Goal: Navigation & Orientation: Find specific page/section

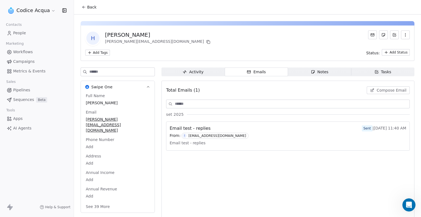
scroll to position [147, 0]
click at [84, 6] on icon at bounding box center [84, 7] width 4 height 4
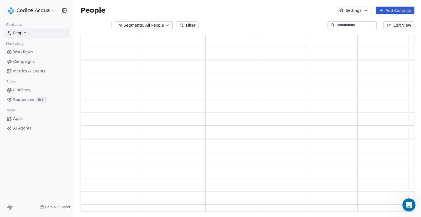
scroll to position [173, 329]
click at [23, 32] on span "People" at bounding box center [19, 33] width 13 height 6
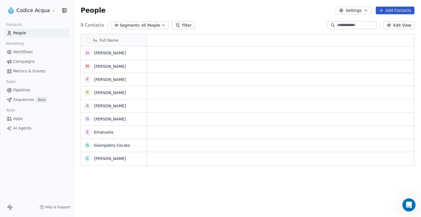
scroll to position [4, 4]
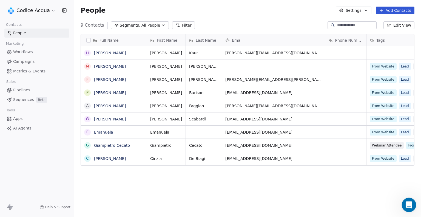
click at [409, 203] on icon "Open Intercom Messenger" at bounding box center [408, 204] width 4 height 4
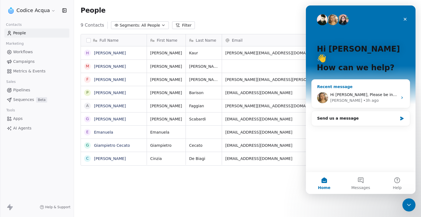
click at [386, 98] on div "[PERSON_NAME] • 3h ago" at bounding box center [363, 101] width 67 height 6
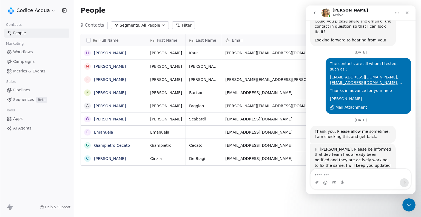
scroll to position [147, 0]
click at [181, 187] on div "Full Name [PERSON_NAME] M [PERSON_NAME] F [PERSON_NAME] P [PERSON_NAME] A [PERS…" at bounding box center [247, 125] width 347 height 191
click at [409, 11] on icon "Close" at bounding box center [407, 12] width 4 height 4
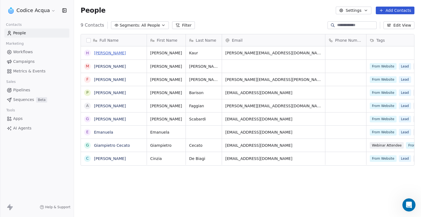
click at [115, 54] on link "[PERSON_NAME]" at bounding box center [110, 53] width 32 height 4
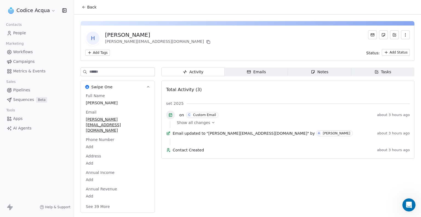
click at [248, 70] on icon "button" at bounding box center [249, 72] width 4 height 4
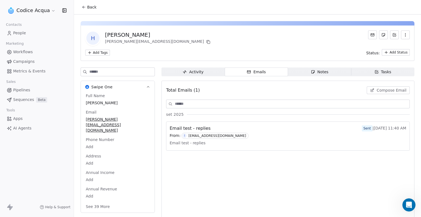
click at [173, 139] on span "Email test - replies" at bounding box center [188, 143] width 36 height 8
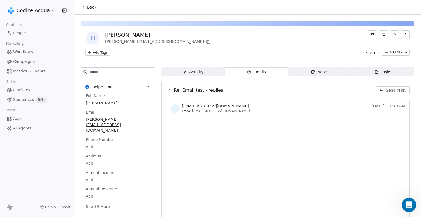
click at [411, 206] on div "Open Intercom Messenger" at bounding box center [408, 204] width 18 height 18
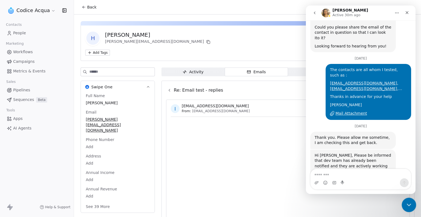
scroll to position [147, 0]
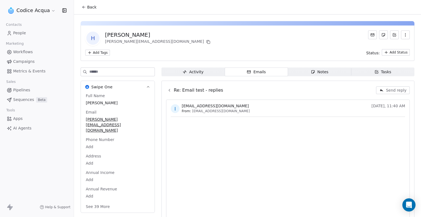
click at [170, 92] on icon at bounding box center [169, 90] width 4 height 4
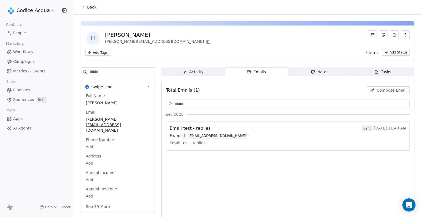
click at [193, 72] on div "Activity" at bounding box center [193, 72] width 21 height 6
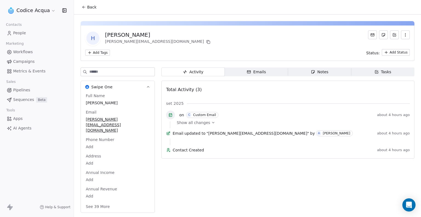
click at [212, 122] on icon at bounding box center [213, 122] width 2 height 1
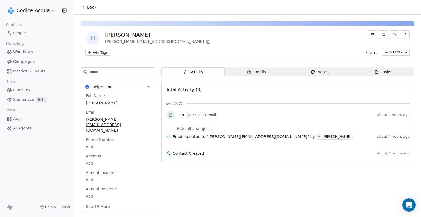
click at [25, 53] on span "Workflows" at bounding box center [23, 52] width 20 height 6
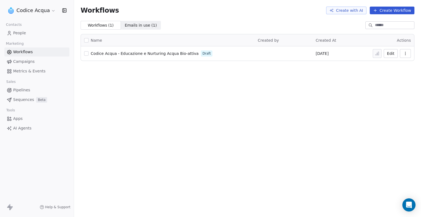
click at [24, 62] on span "Campaigns" at bounding box center [23, 62] width 21 height 6
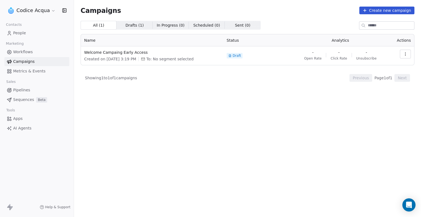
click at [22, 32] on span "People" at bounding box center [19, 33] width 13 height 6
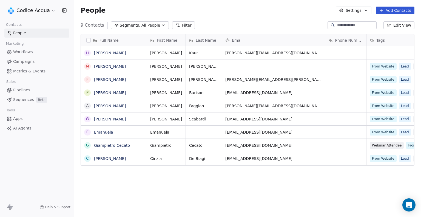
scroll to position [187, 343]
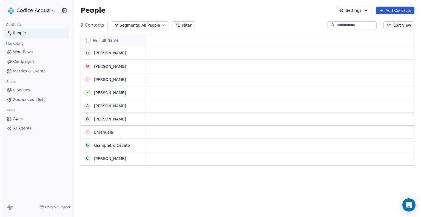
scroll to position [4, 4]
